Goal: Task Accomplishment & Management: Manage account settings

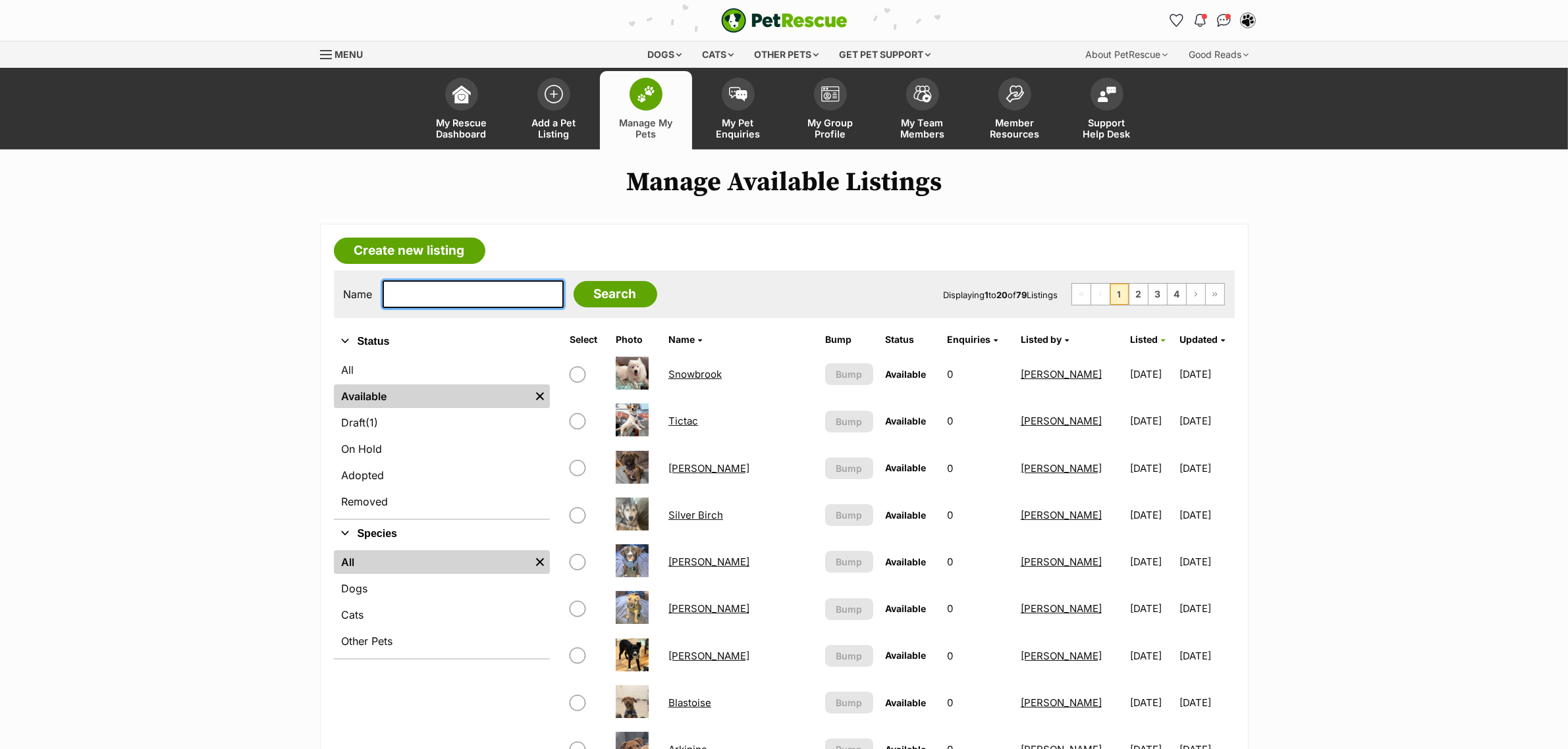
click at [469, 291] on input "text" at bounding box center [473, 294] width 181 height 28
type input "tiv"
click at [574, 281] on input "Search" at bounding box center [615, 294] width 83 height 26
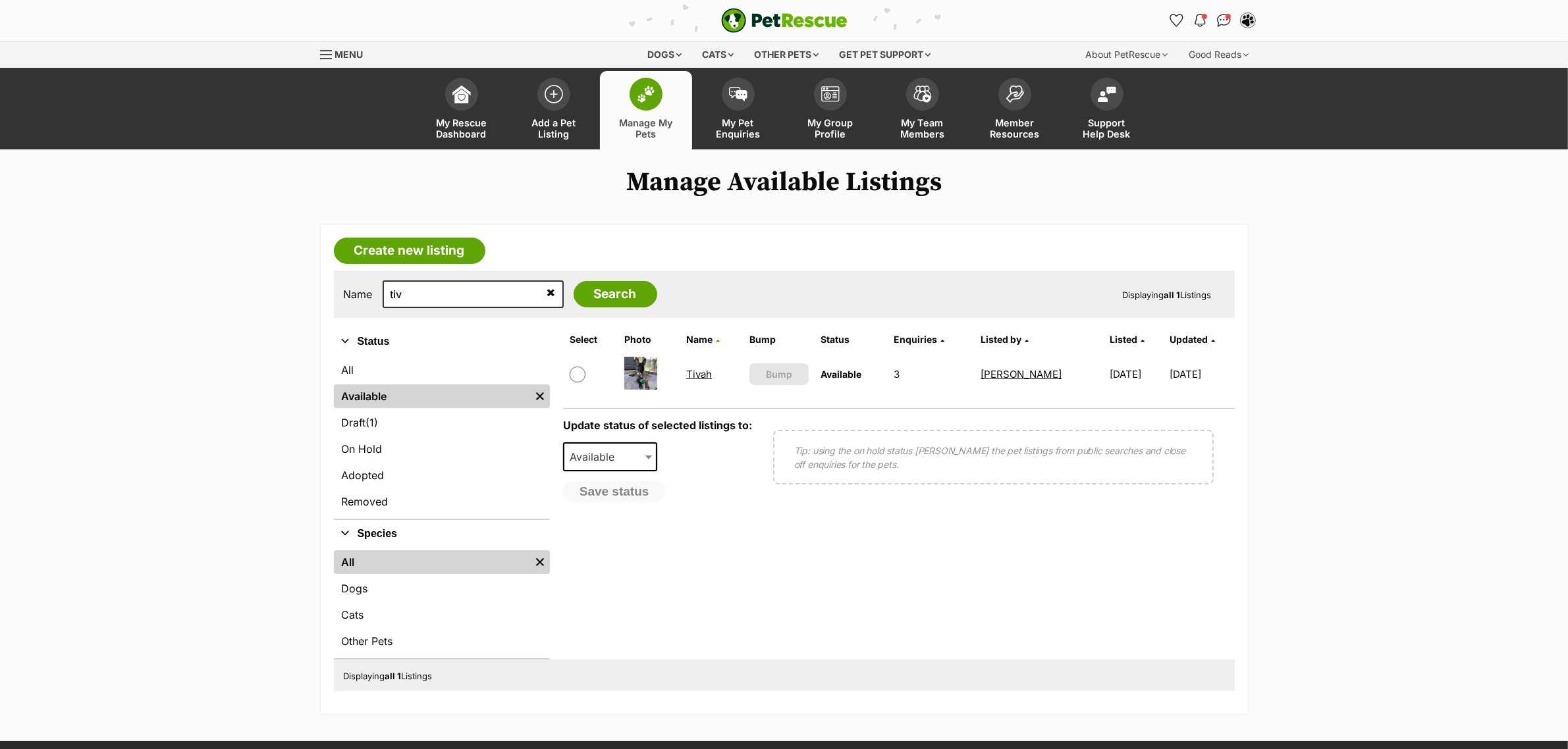
click at [580, 382] on td at bounding box center [591, 374] width 54 height 45
click at [575, 376] on input "checkbox" at bounding box center [578, 374] width 16 height 16
checkbox input "true"
click at [593, 445] on span "Available" at bounding box center [610, 456] width 95 height 29
select select "on_hold"
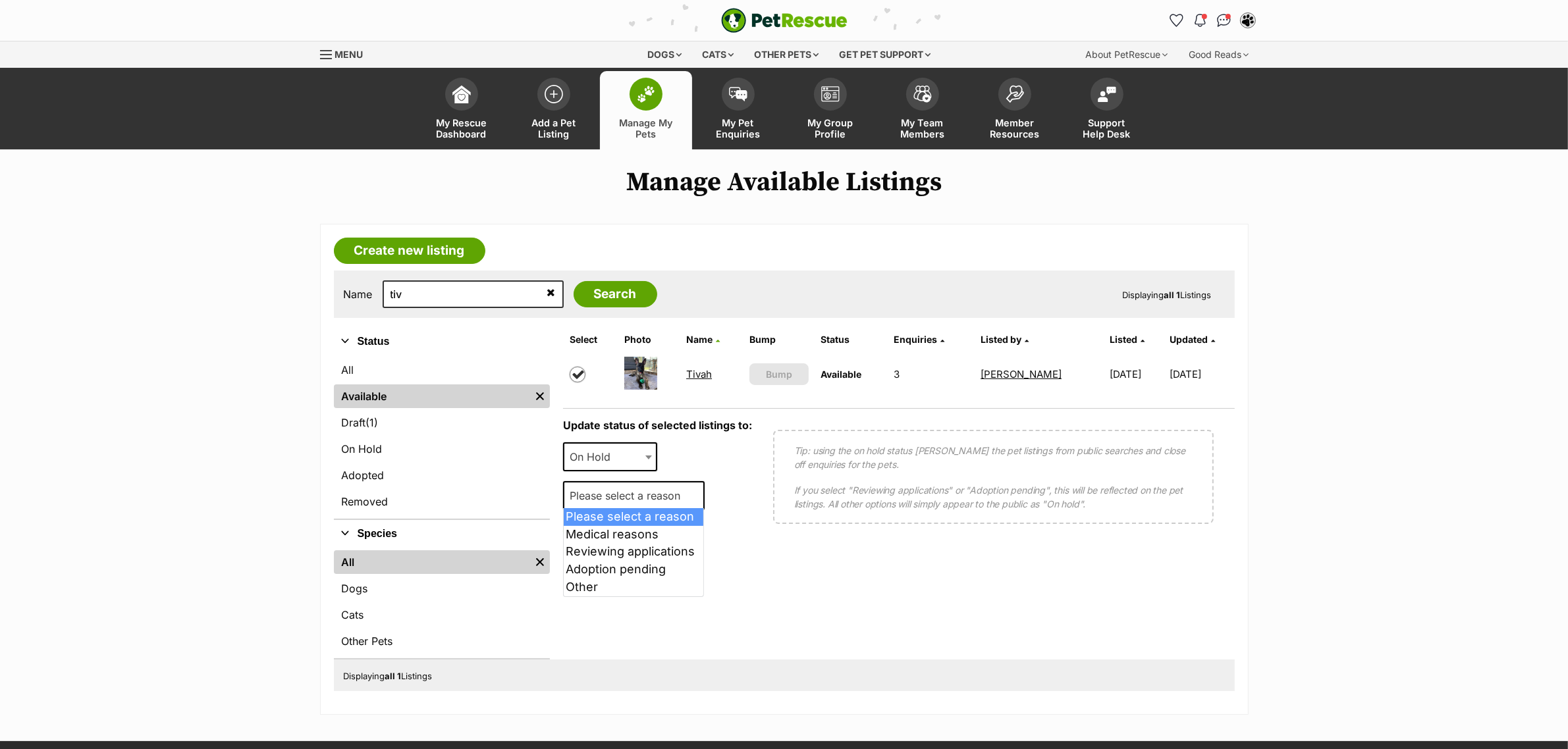
click at [594, 495] on span "Please select a reason" at bounding box center [629, 496] width 129 height 19
select select "reviewing_applications"
click at [596, 522] on button "Save status" at bounding box center [615, 531] width 104 height 23
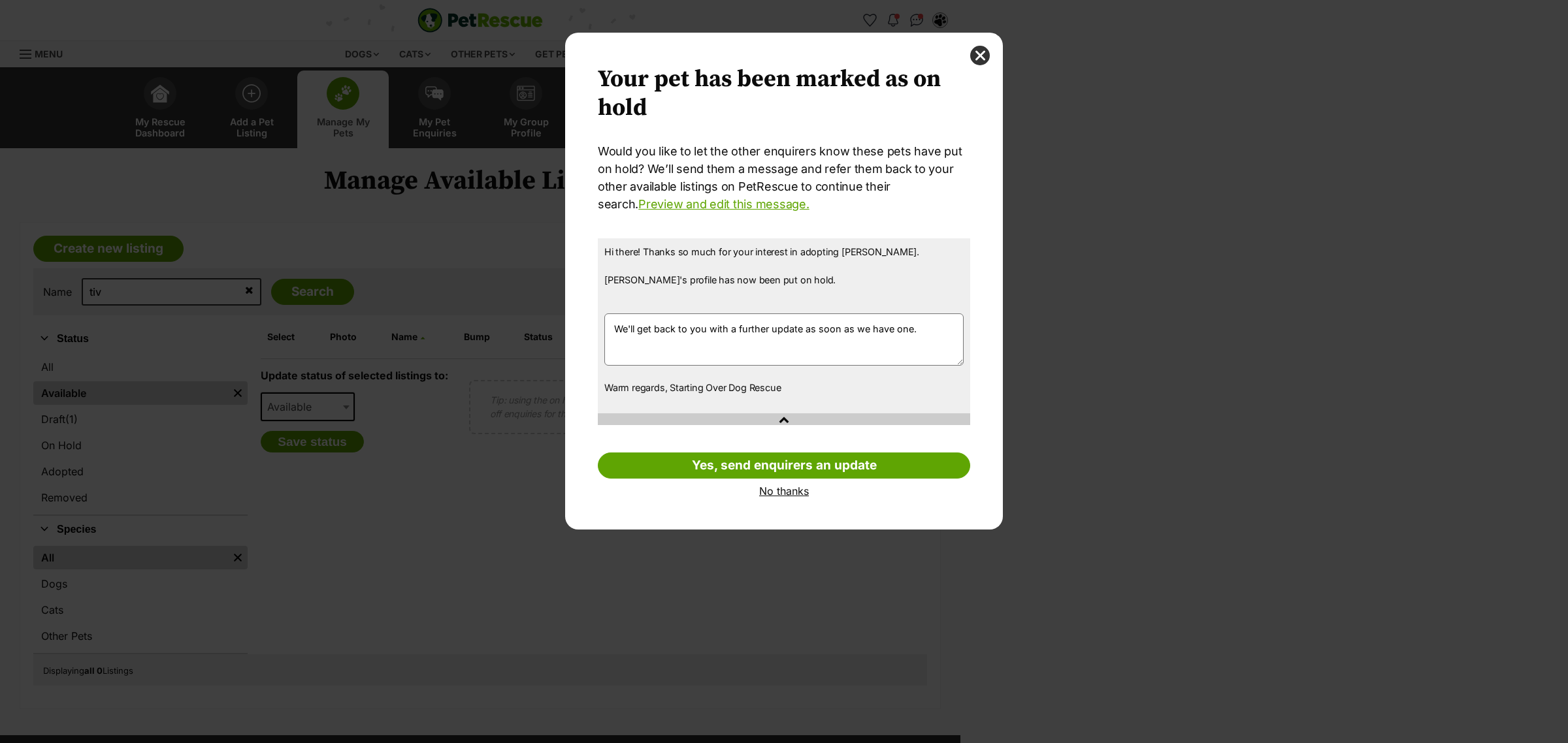
click at [782, 490] on link "No thanks" at bounding box center [784, 490] width 372 height 12
